Goal: Information Seeking & Learning: Understand process/instructions

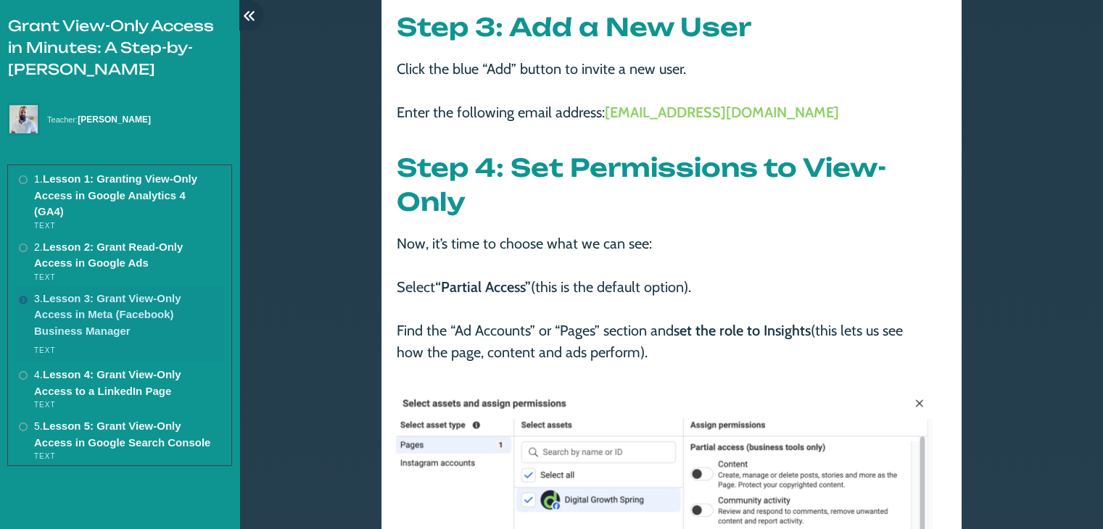
scroll to position [1259, 0]
drag, startPoint x: 535, startPoint y: 284, endPoint x: 438, endPoint y: 287, distance: 96.5
click at [438, 287] on span "Now, it’s time to choose what we can see: Select “Partial Access” (this is the …" at bounding box center [650, 297] width 506 height 126
copy span "“Partial Access”"
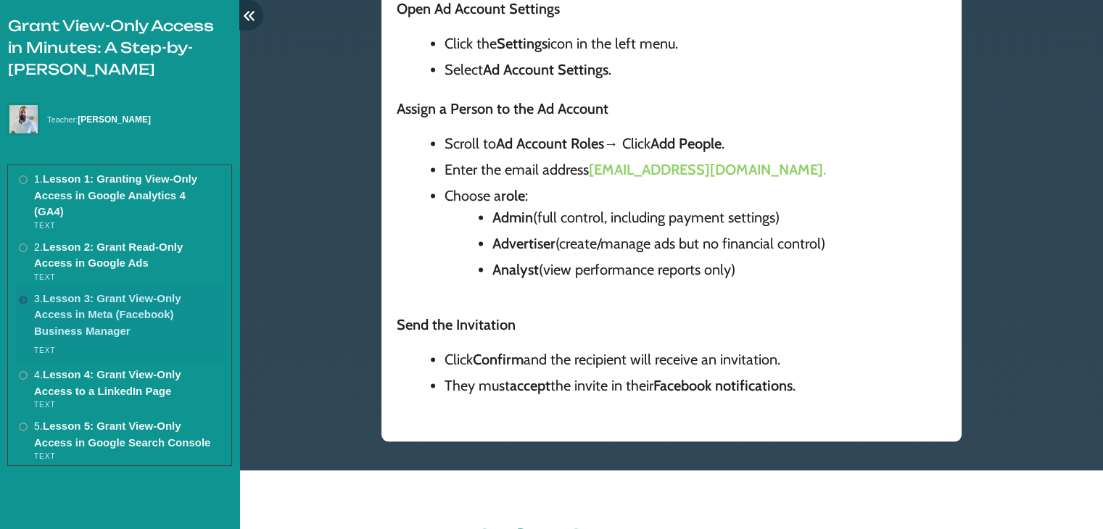
scroll to position [2948, 0]
click at [97, 320] on link "Lesson 3: Grant View-Only Access in Meta (Facebook) Business Manager" at bounding box center [107, 314] width 147 height 45
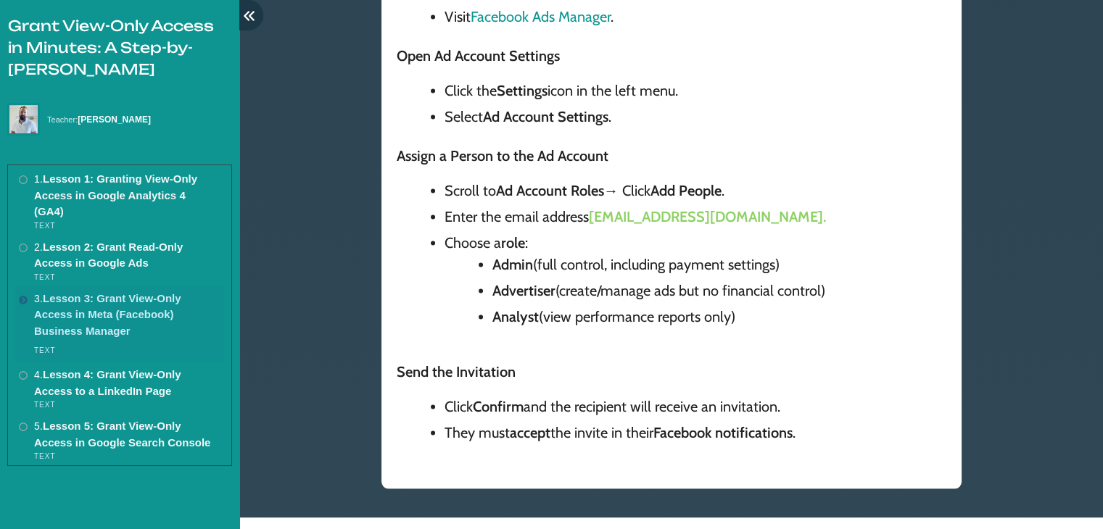
scroll to position [2842, 0]
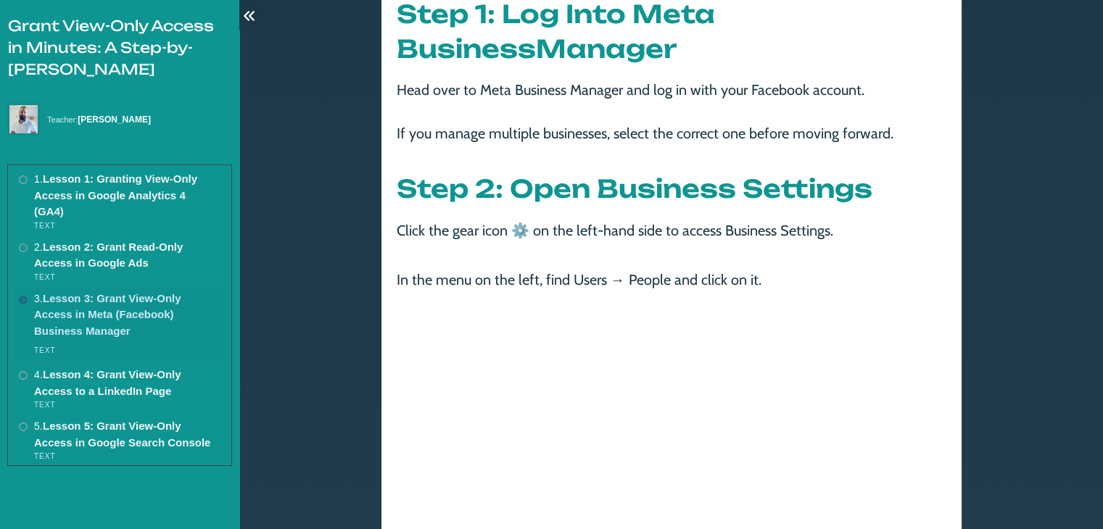
scroll to position [603, 0]
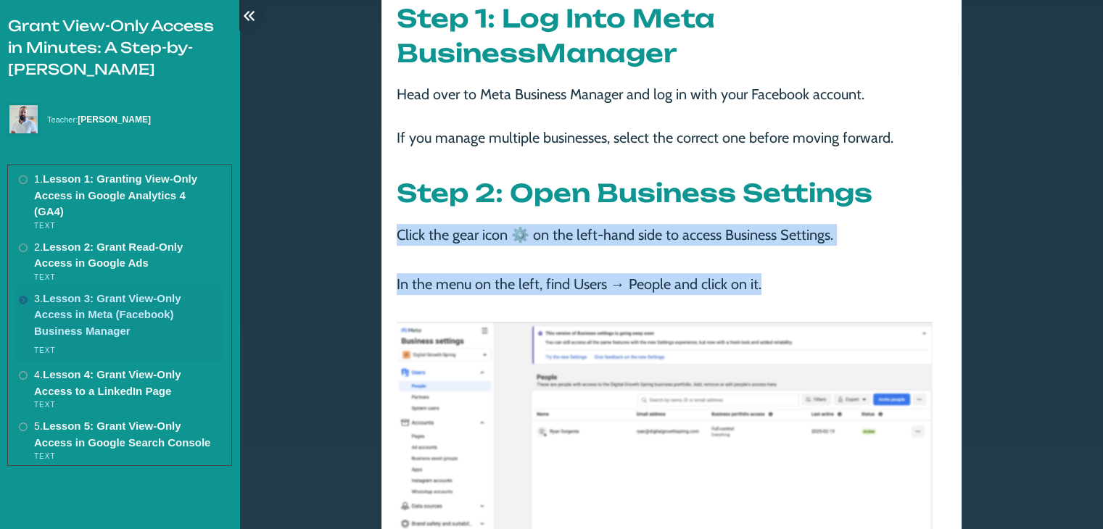
drag, startPoint x: 400, startPoint y: 233, endPoint x: 786, endPoint y: 279, distance: 389.3
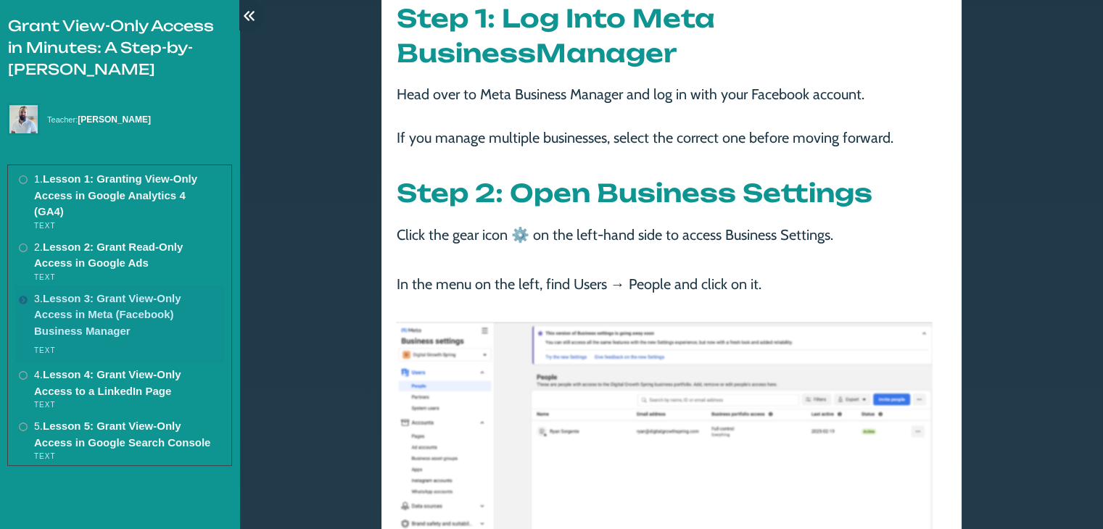
click at [441, 118] on p "Head over to Meta Business Manager and log in with your Facebook account. If yo…" at bounding box center [664, 121] width 535 height 77
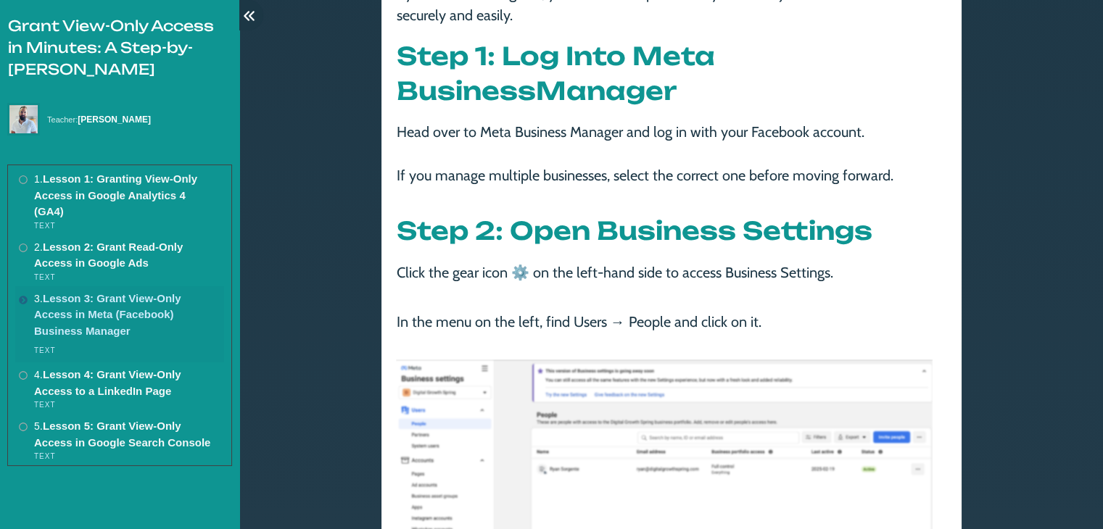
scroll to position [458, 0]
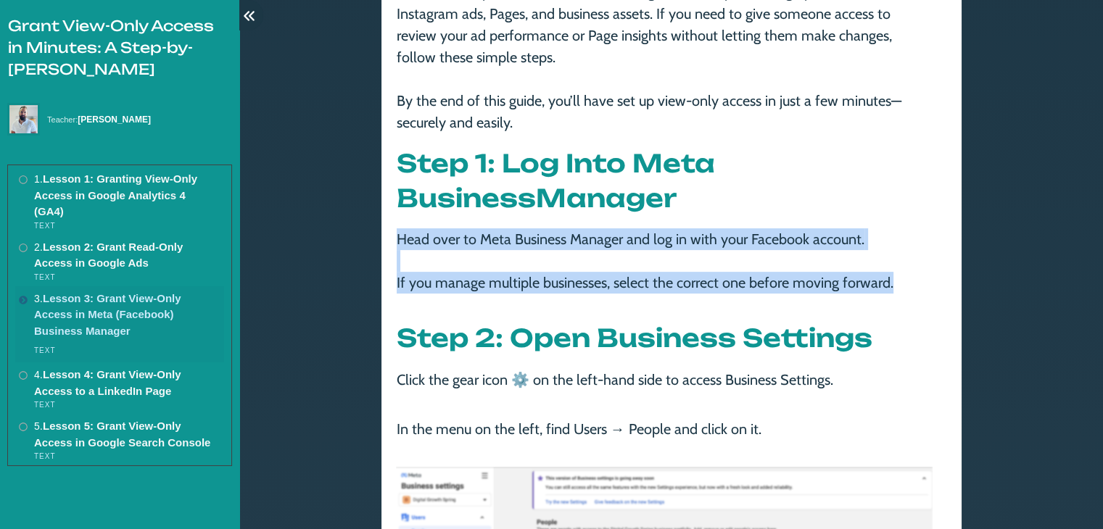
drag, startPoint x: 899, startPoint y: 285, endPoint x: 392, endPoint y: 235, distance: 509.5
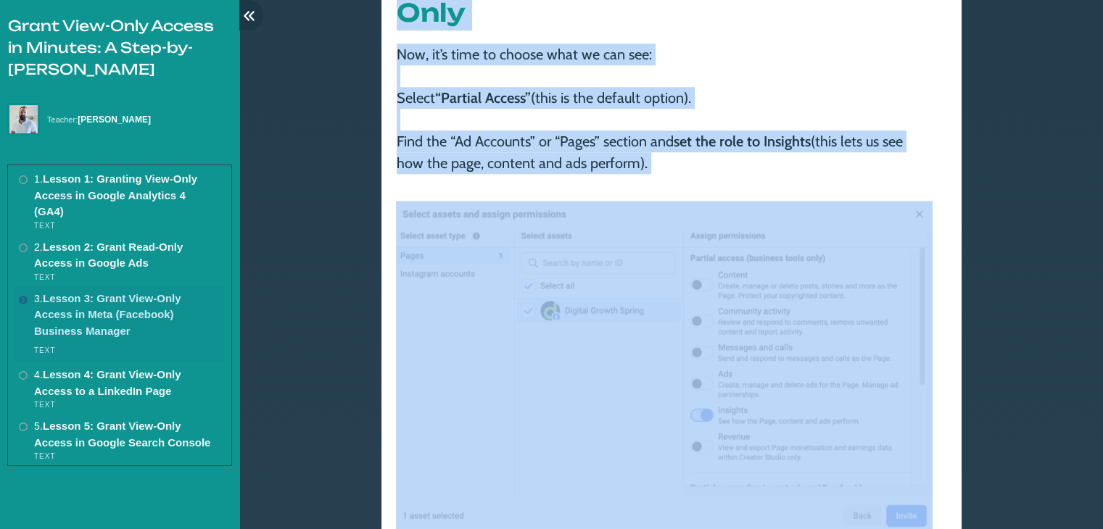
scroll to position [1688, 0]
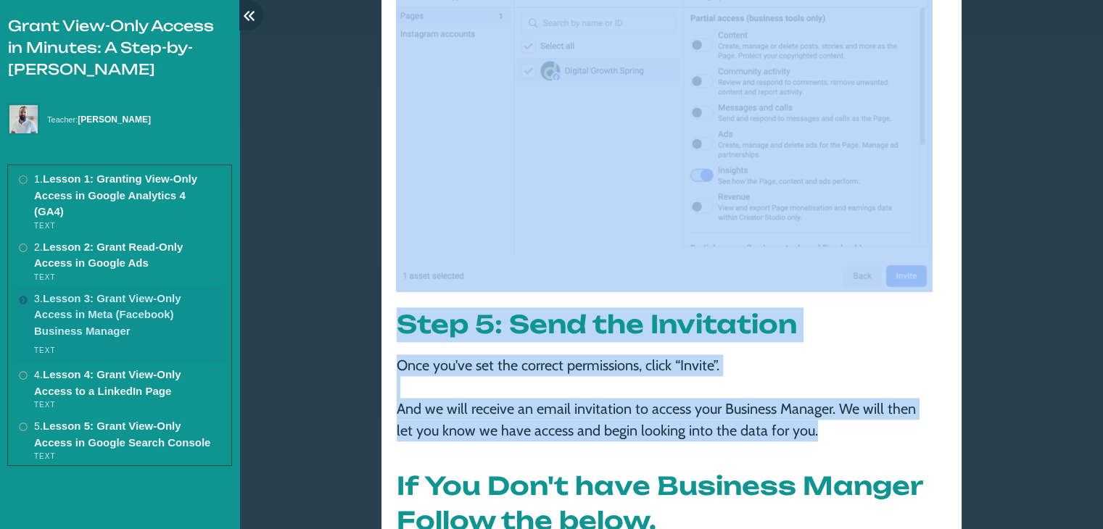
drag, startPoint x: 395, startPoint y: 166, endPoint x: 878, endPoint y: 426, distance: 549.1
click at [878, 426] on div "Meta (formerly Facebook) Business Manager is where you manage your Facebook and…" at bounding box center [672, 214] width 580 height 2977
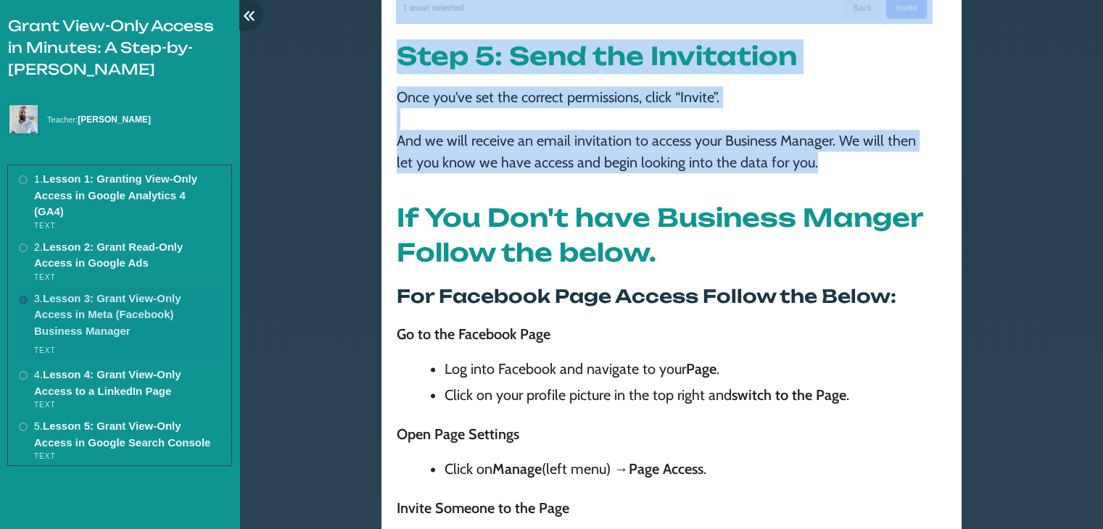
scroll to position [1905, 0]
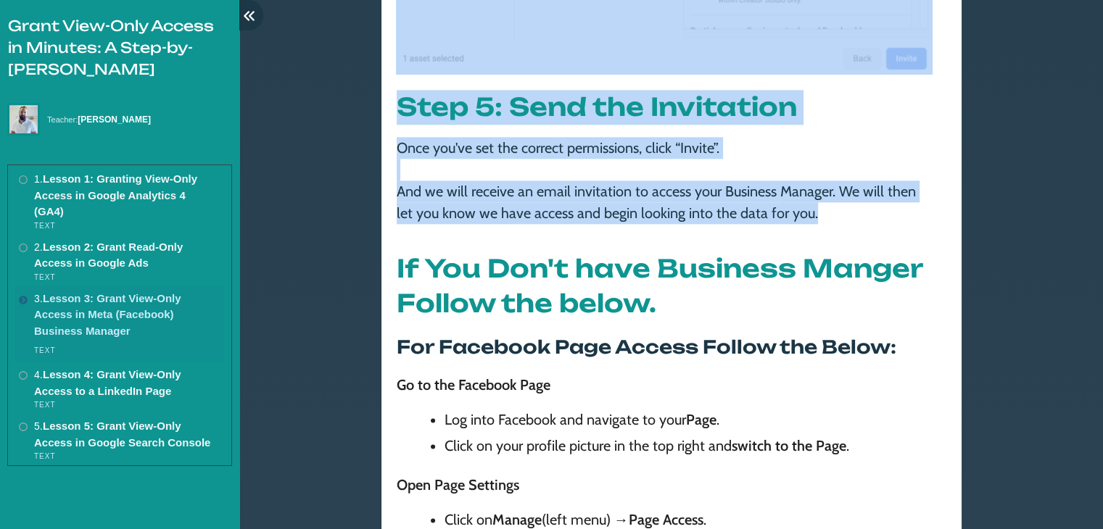
copy div "Step 1: Log Into Meta Business Manager Head over to Meta Business Manager and l…"
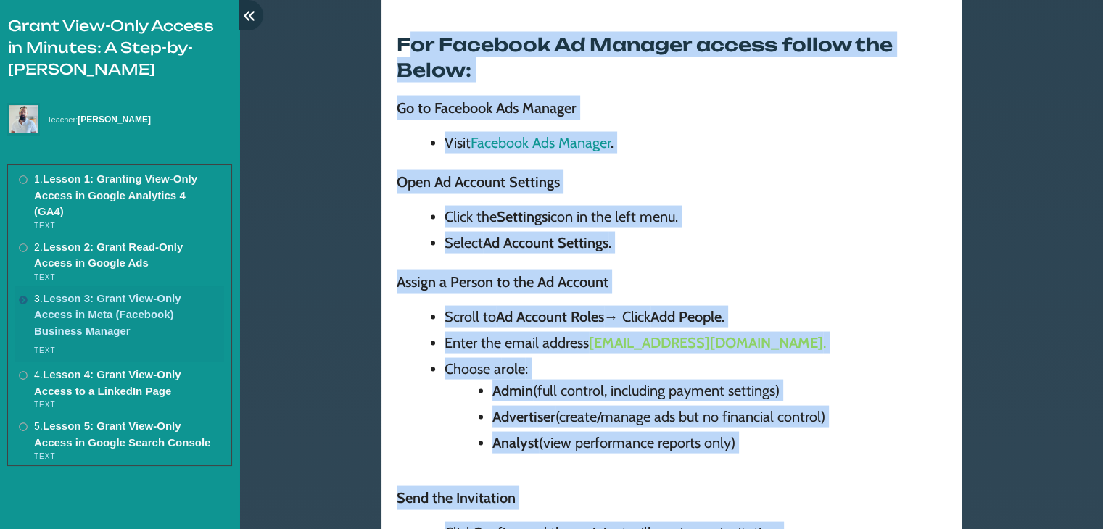
scroll to position [2763, 0]
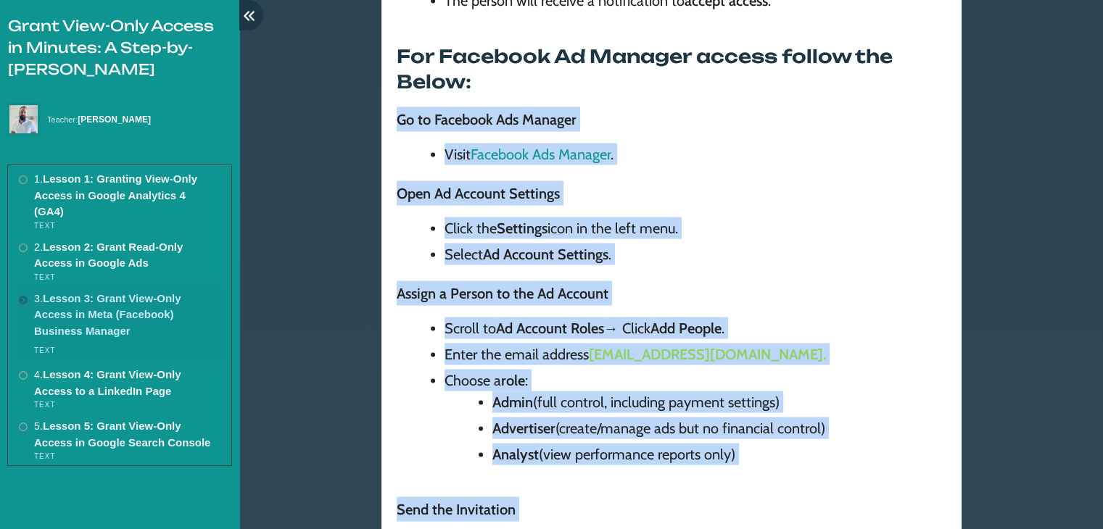
drag, startPoint x: 804, startPoint y: 390, endPoint x: 392, endPoint y: 107, distance: 500.2
copy div "Go to Facebook Ads Manager Visit Facebook Ads Manager . Open Ad Account Setting…"
click at [851, 181] on p "Open Ad Account Settings" at bounding box center [664, 199] width 535 height 36
